Goal: Find specific page/section: Find specific page/section

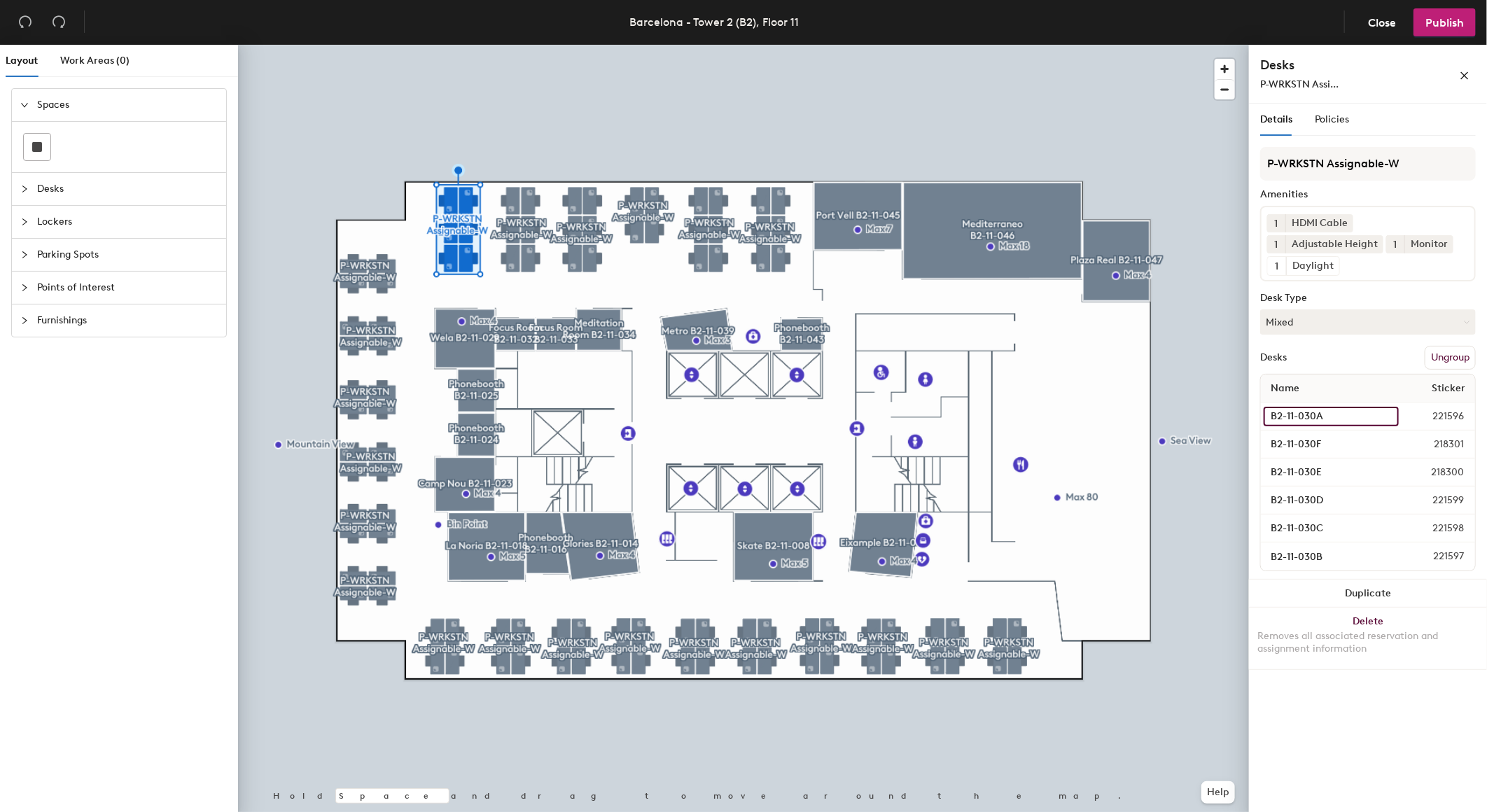
click at [1312, 416] on input "B2-11-030A" at bounding box center [1332, 417] width 135 height 20
click at [1461, 413] on span "221596" at bounding box center [1436, 416] width 73 height 15
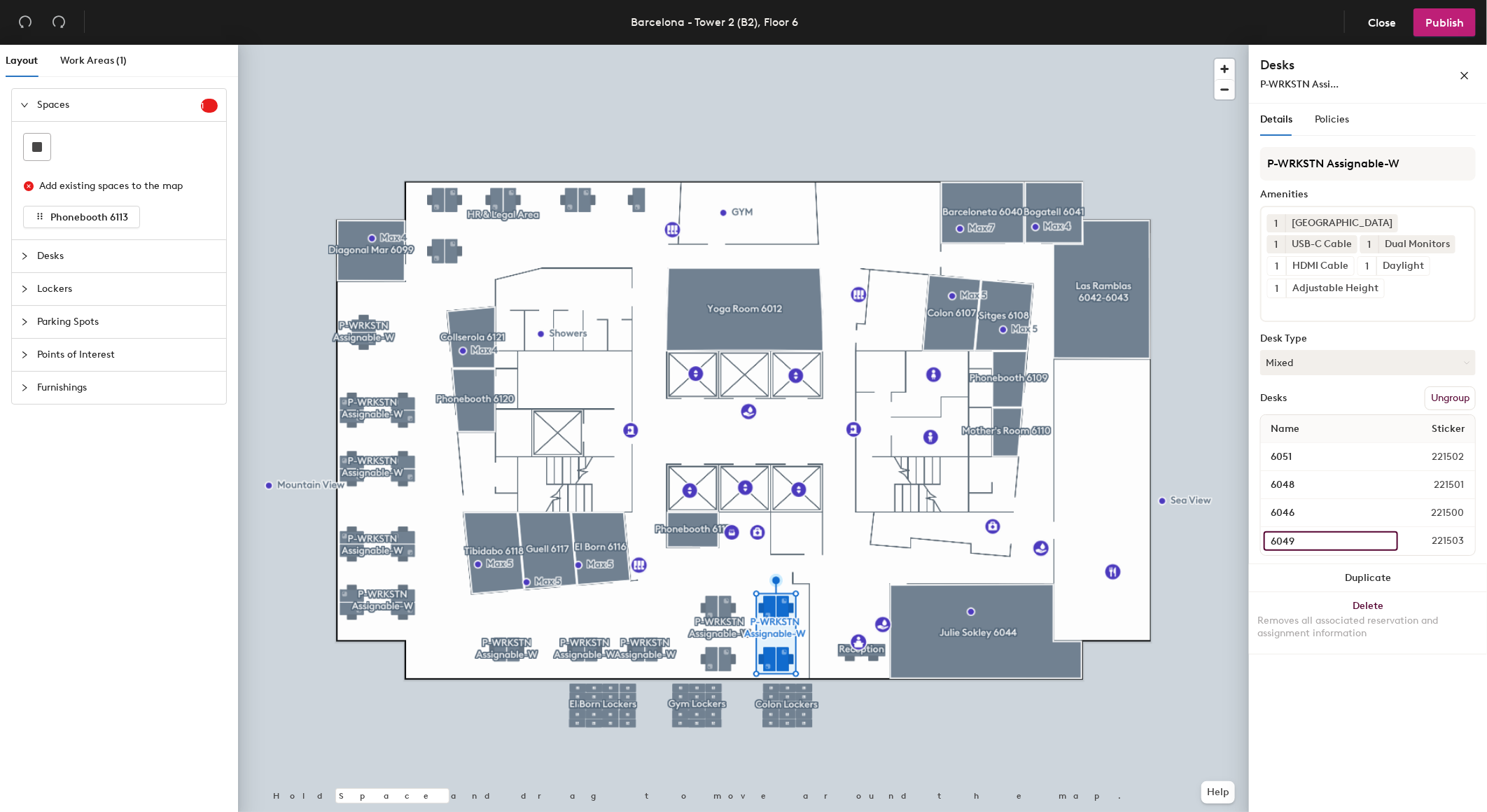
click at [1340, 532] on input "6049" at bounding box center [1331, 541] width 135 height 20
click at [1334, 633] on div "Details Policies P-WRKSTN Assignable-W Amenities 1 Docking Station 1 USB-C Cabl…" at bounding box center [1369, 461] width 238 height 714
click at [1320, 503] on input "6046" at bounding box center [1331, 513] width 134 height 20
click at [1295, 669] on div "Details Policies P-WRKSTN Assignable-W Amenities 1 Docking Station 1 USB-C Cabl…" at bounding box center [1369, 461] width 238 height 714
click at [21, 253] on icon "collapsed" at bounding box center [24, 256] width 8 height 8
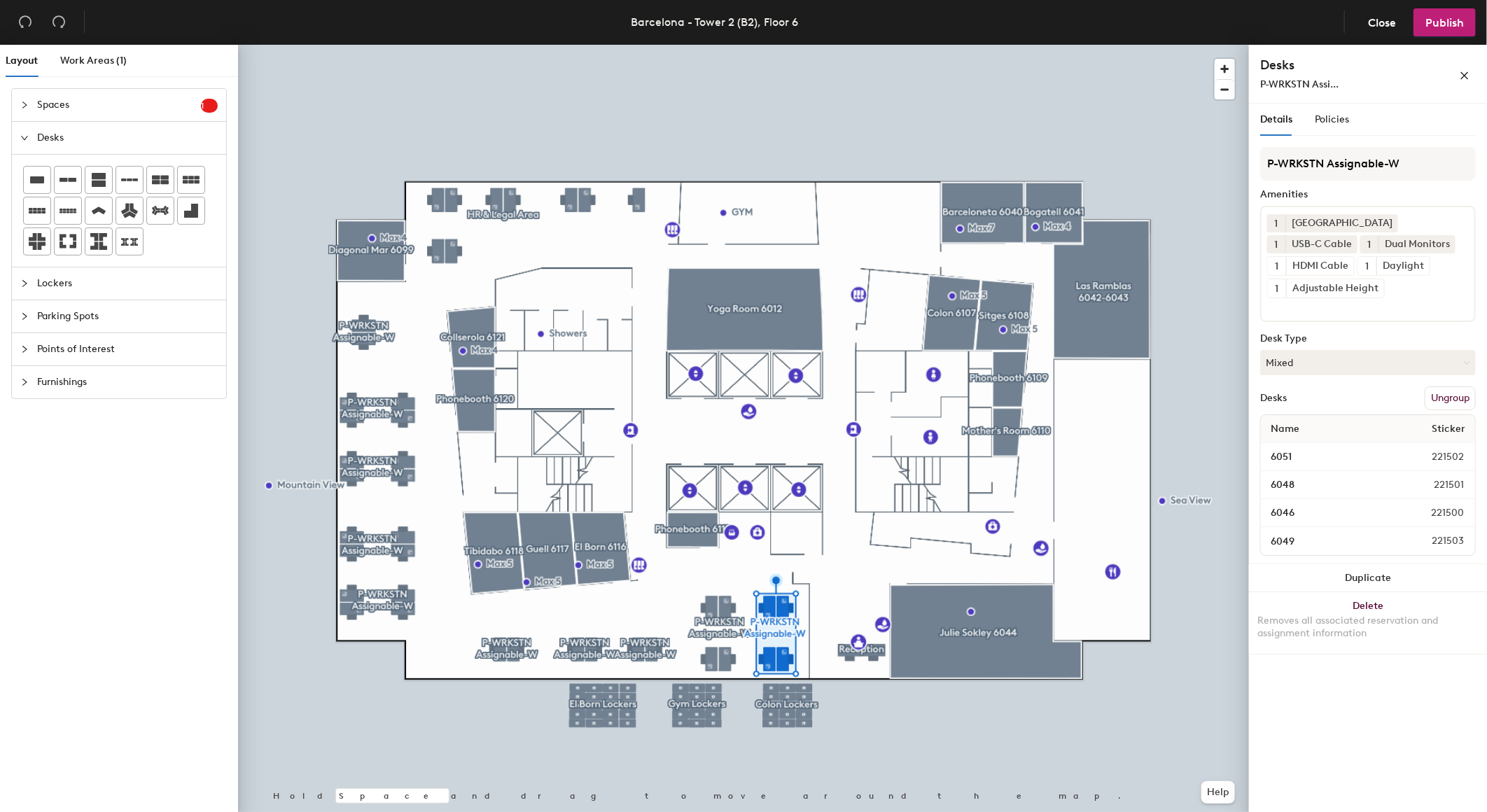
click at [28, 283] on icon "collapsed" at bounding box center [24, 284] width 8 height 8
click at [21, 256] on icon "collapsed" at bounding box center [24, 254] width 8 height 8
click at [24, 285] on icon "collapsed" at bounding box center [24, 288] width 8 height 8
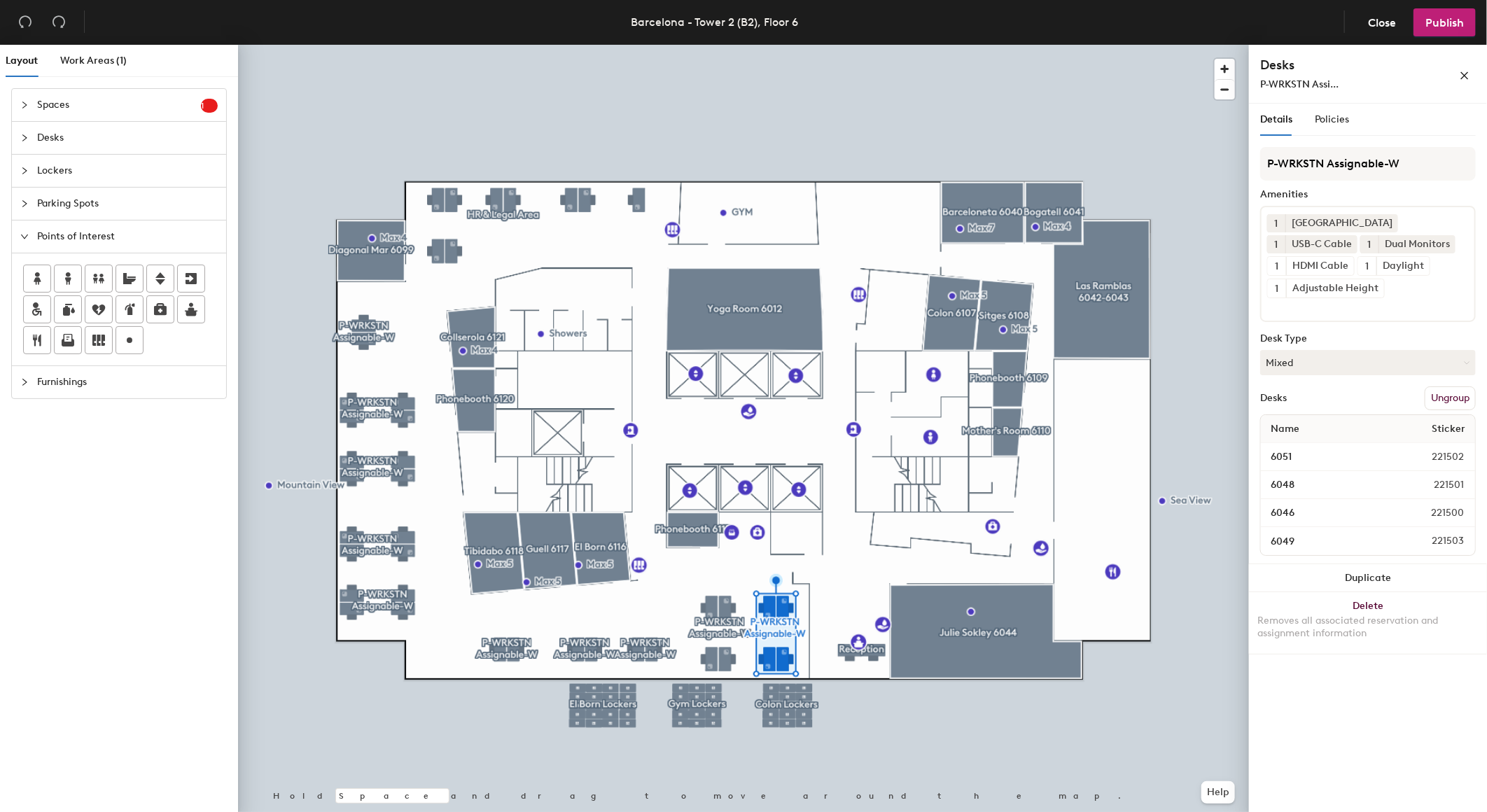
click at [18, 382] on div "Furnishings" at bounding box center [119, 382] width 215 height 32
click at [95, 504] on div "Spaces 1 Add existing spaces to the map Phonebooth 6113 Desks Lockers Parking S…" at bounding box center [119, 452] width 238 height 730
click at [1468, 68] on span "button" at bounding box center [1465, 73] width 10 height 12
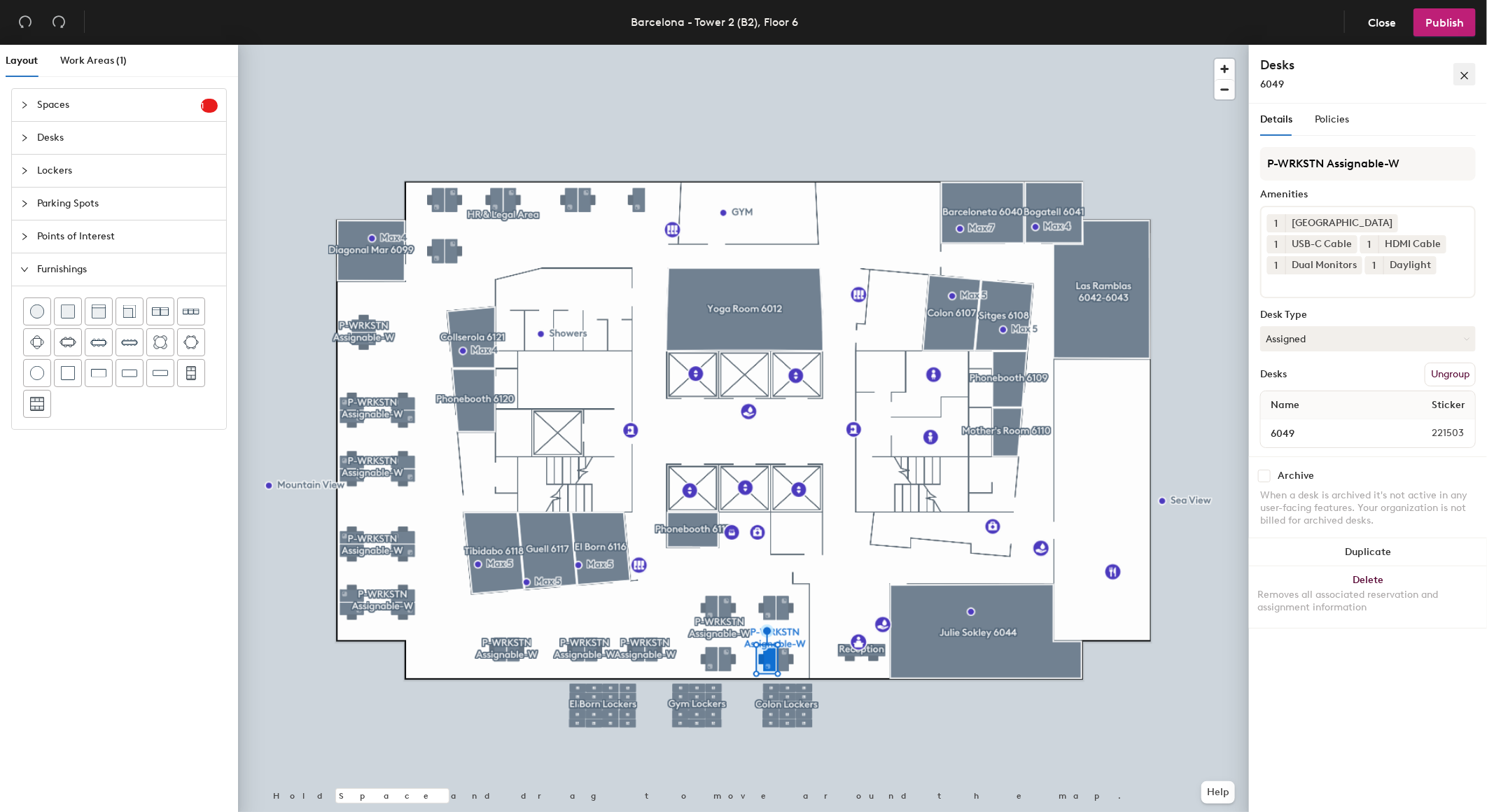
click at [1468, 73] on icon "close" at bounding box center [1465, 76] width 10 height 10
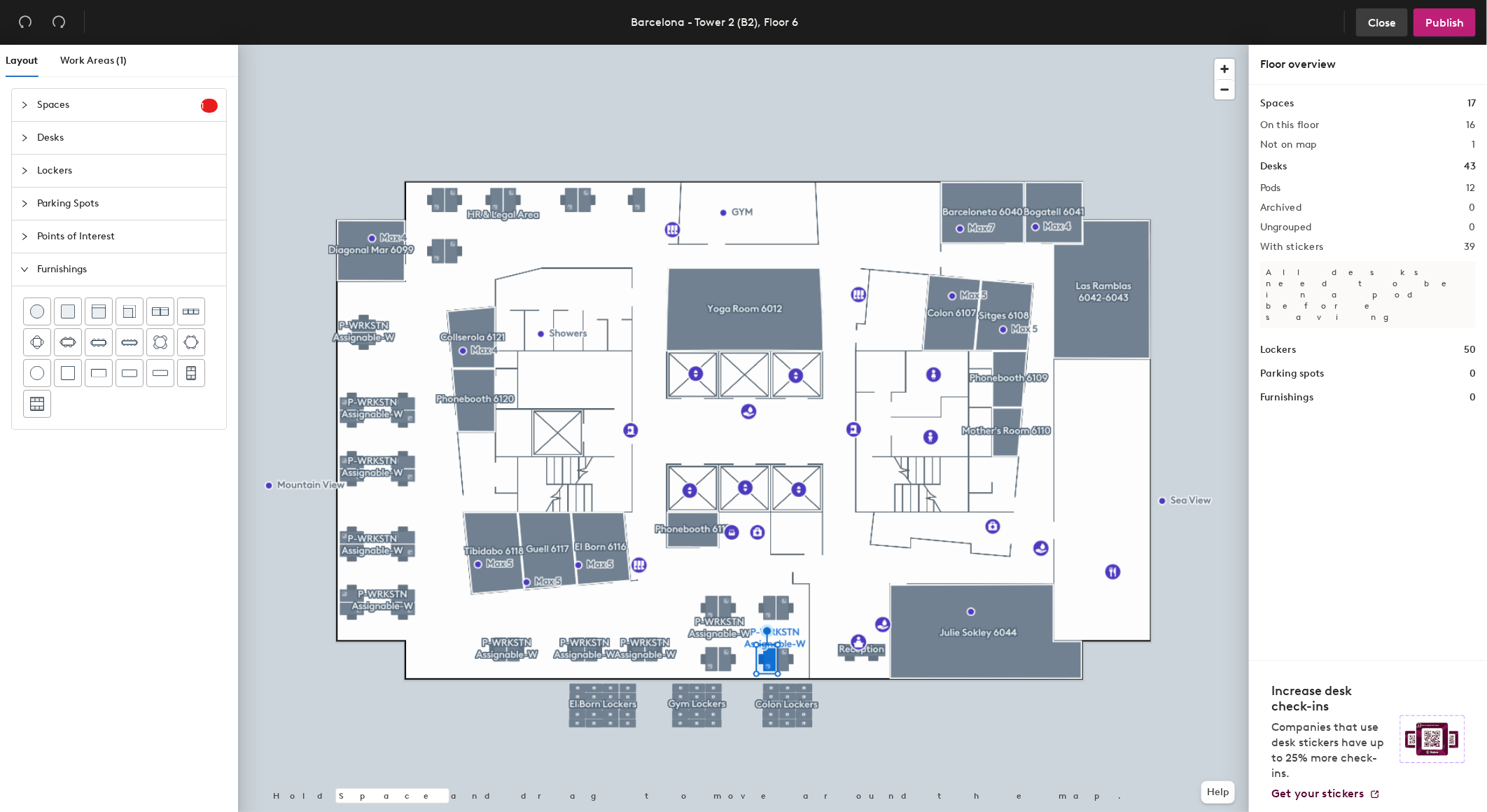
click at [1394, 17] on span "Close" at bounding box center [1383, 23] width 28 height 13
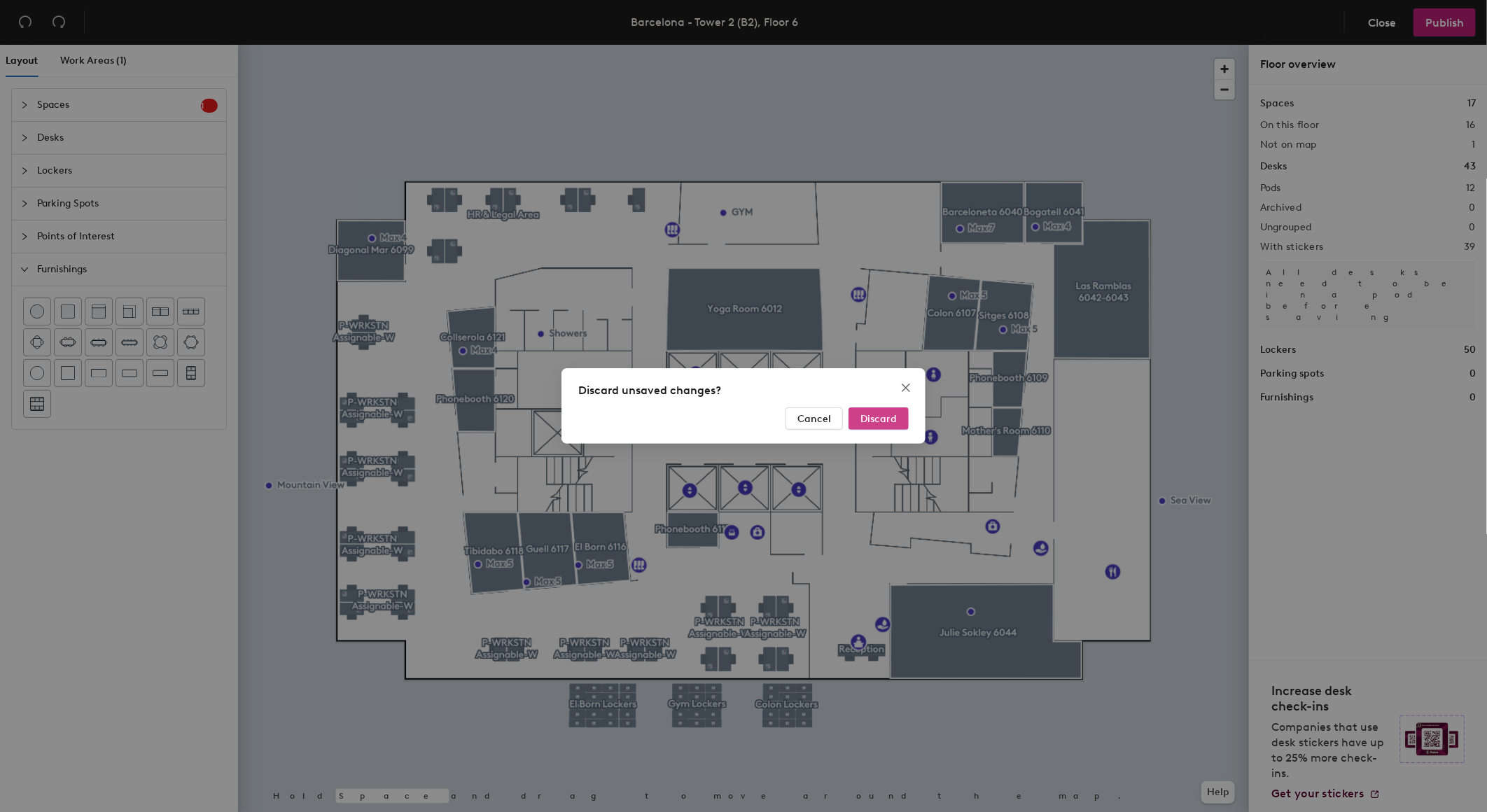
click at [876, 423] on span "Discard" at bounding box center [878, 419] width 37 height 12
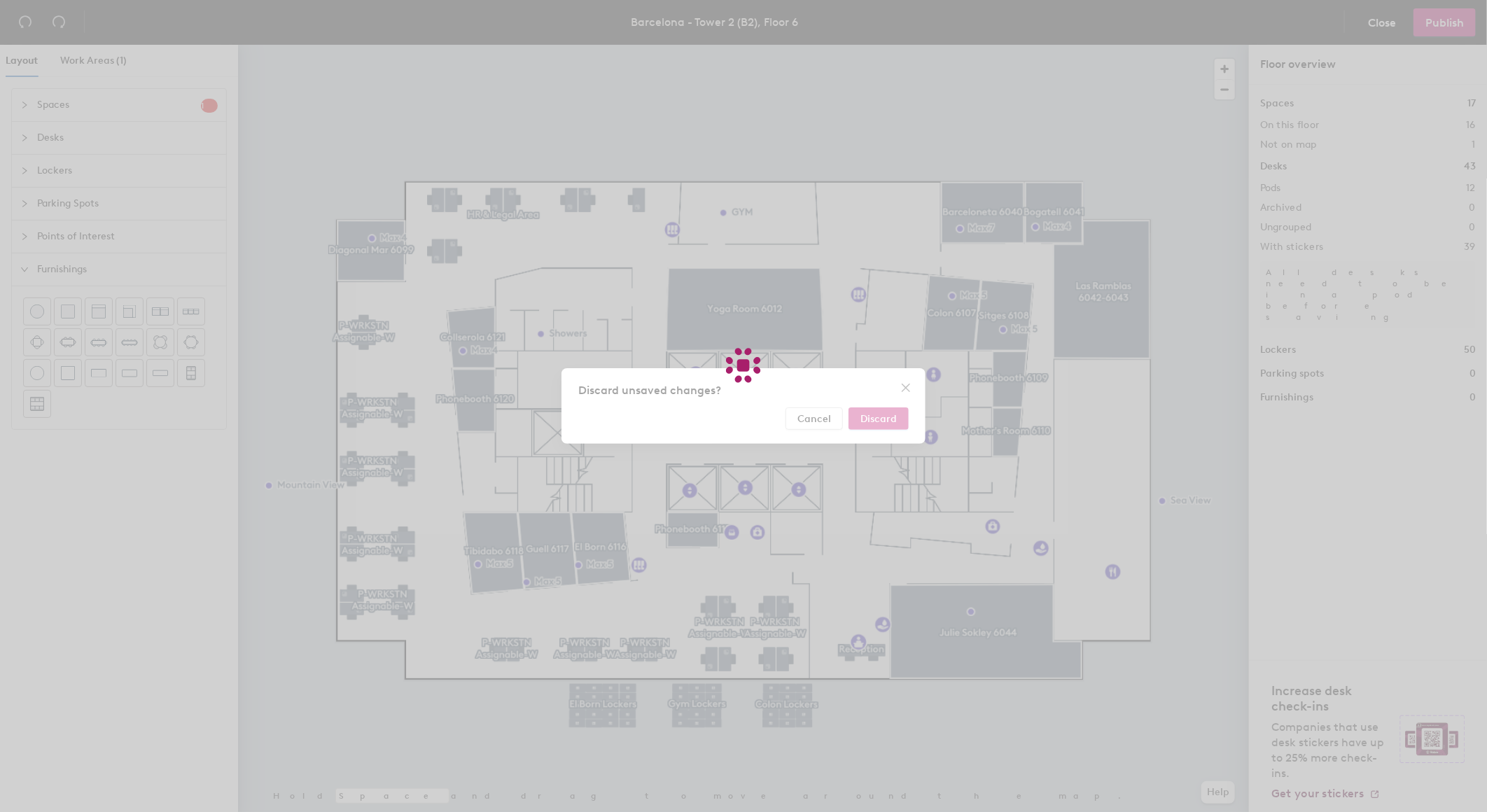
click at [876, 421] on div at bounding box center [743, 406] width 1487 height 812
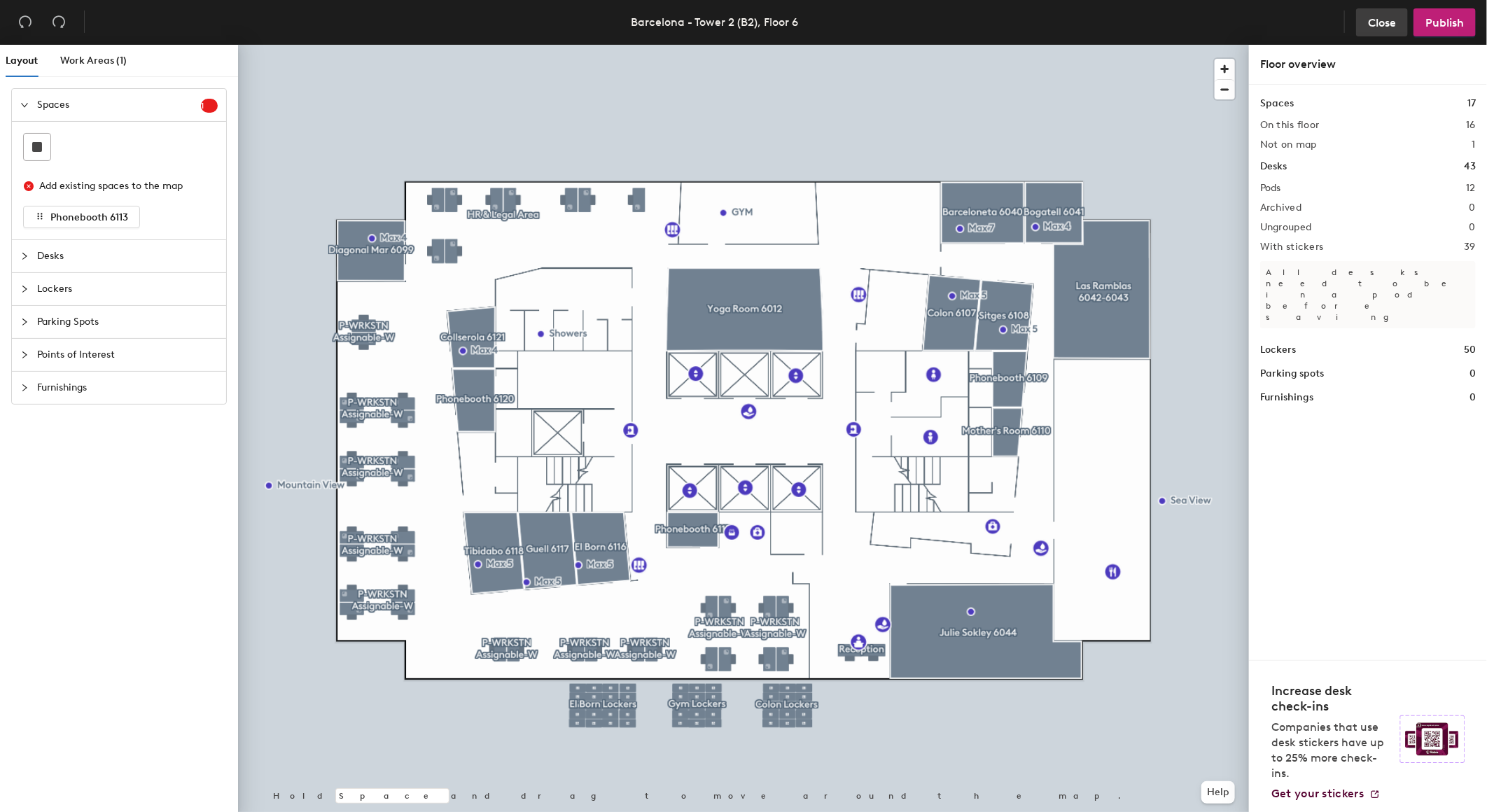
click at [1373, 16] on span "Close" at bounding box center [1383, 23] width 28 height 13
